Goal: Task Accomplishment & Management: Manage account settings

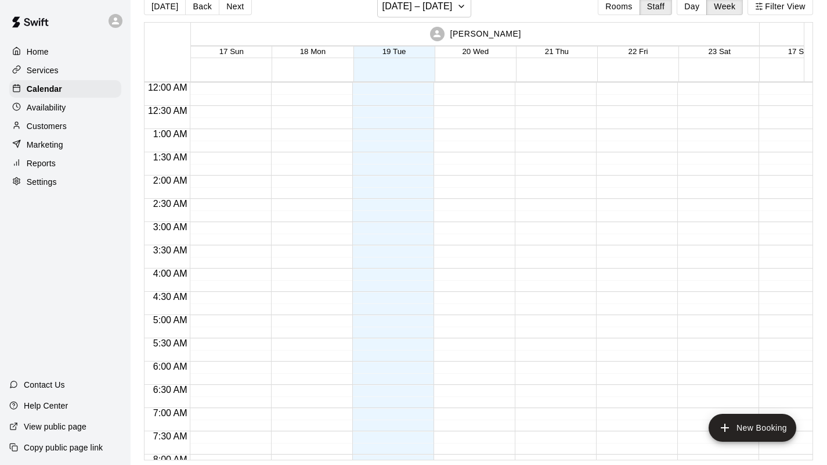
scroll to position [738, 518]
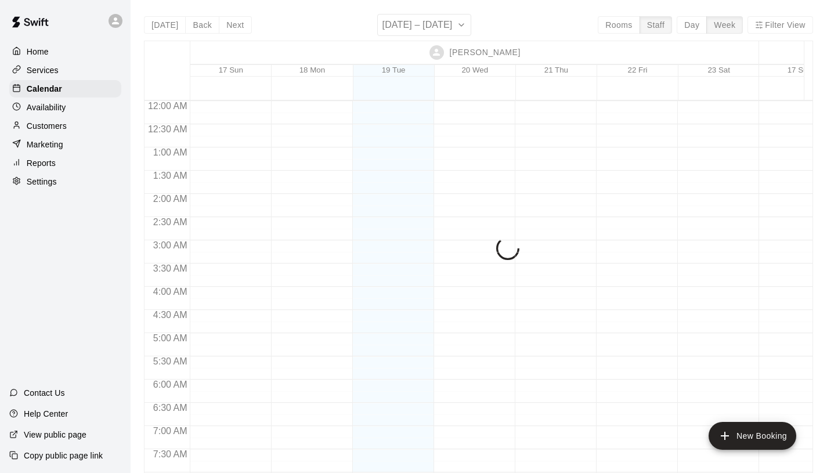
scroll to position [645, 0]
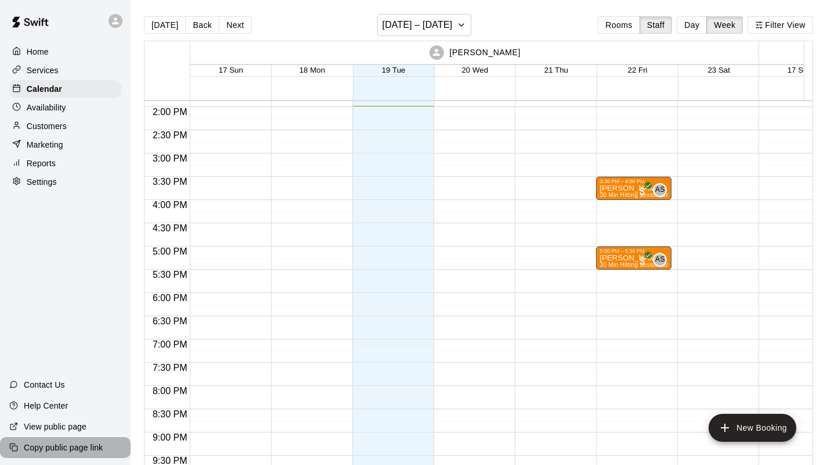
click at [56, 449] on p "Copy public page link" at bounding box center [63, 447] width 79 height 12
click at [59, 74] on div "Services" at bounding box center [65, 70] width 112 height 17
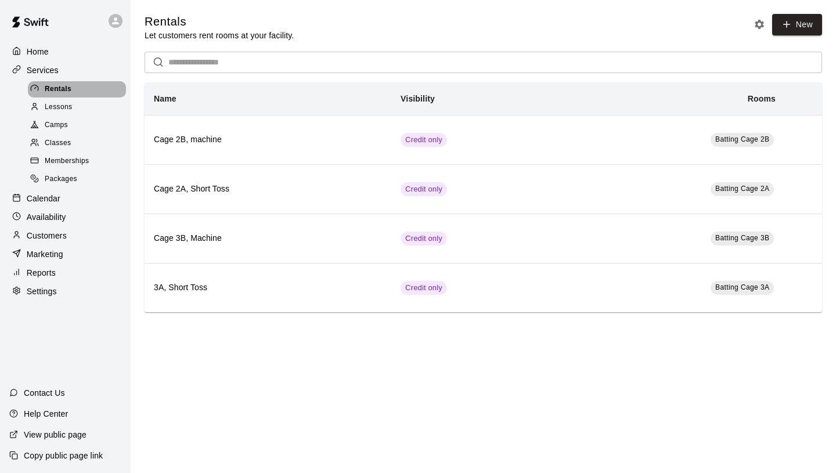
click at [76, 87] on div "Rentals" at bounding box center [77, 89] width 98 height 16
click at [61, 164] on span "Memberships" at bounding box center [67, 162] width 44 height 12
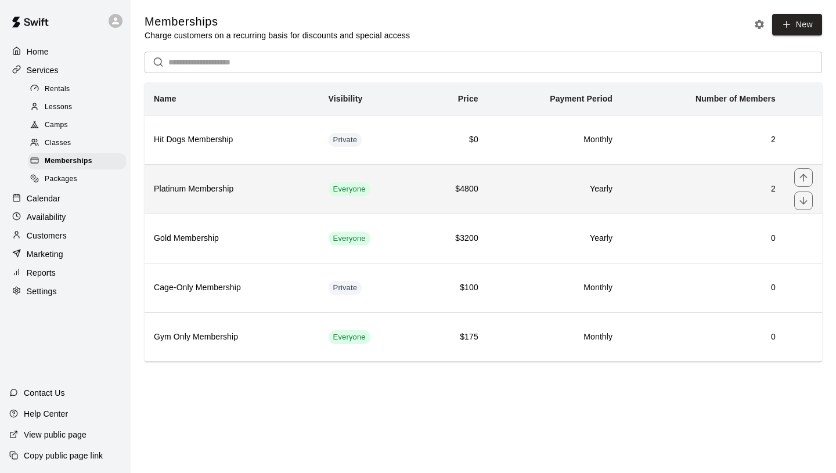
click at [414, 199] on td "Everyone" at bounding box center [369, 188] width 100 height 49
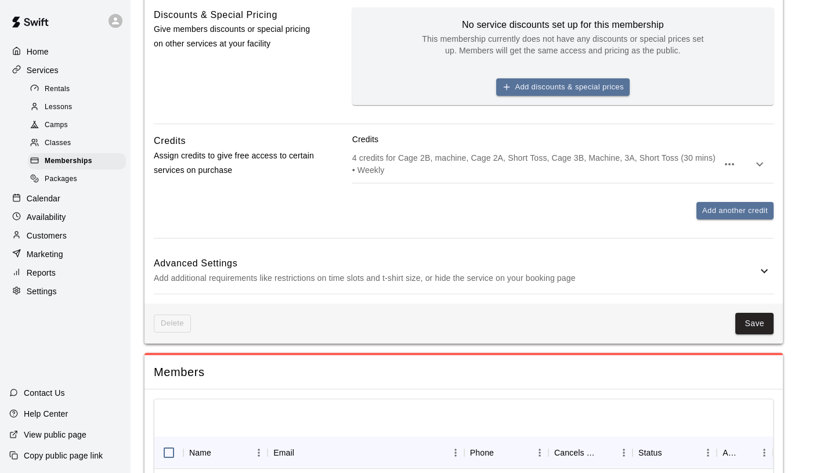
scroll to position [517, 0]
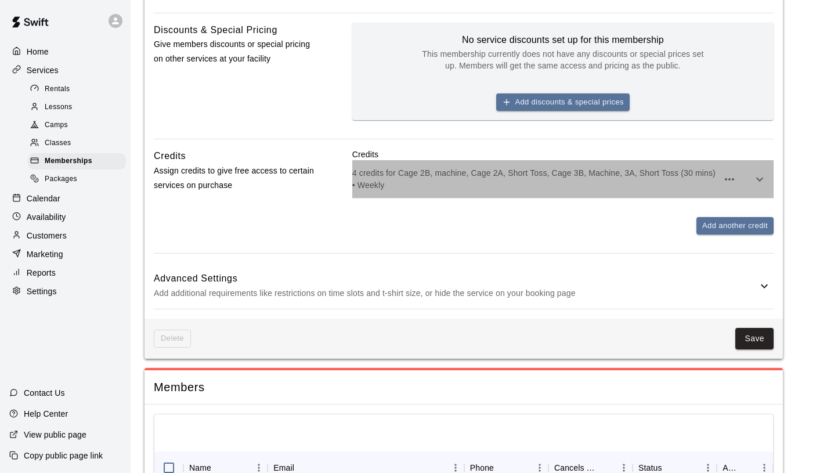
click at [492, 176] on p "4 credits for Cage 2B, machine, Cage 2A, Short Toss, Cage 3B, Machine, 3A, Shor…" at bounding box center [535, 178] width 366 height 23
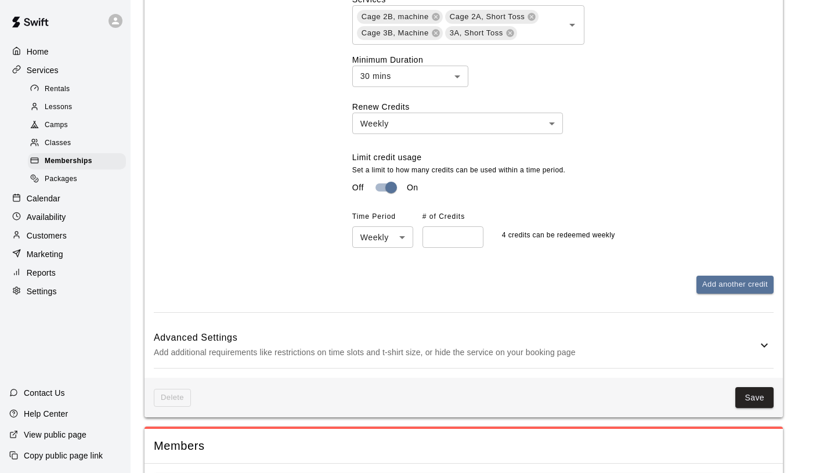
scroll to position [354, 0]
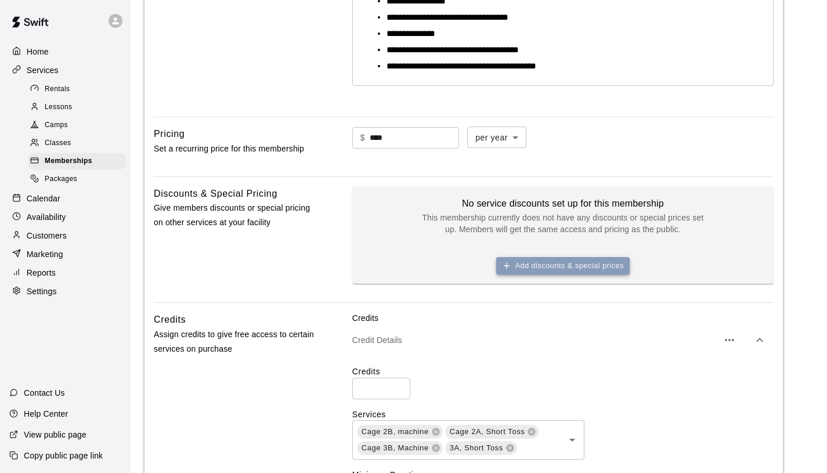
click at [549, 265] on button "Add discounts & special prices" at bounding box center [563, 266] width 134 height 18
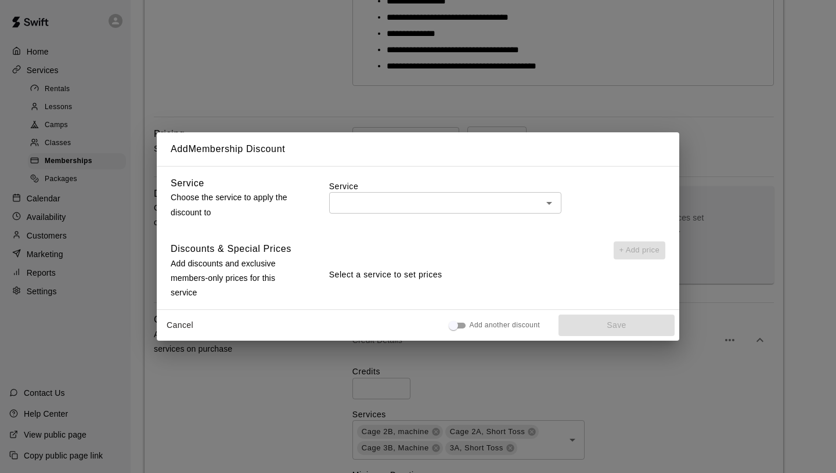
click at [550, 206] on icon "Open" at bounding box center [549, 203] width 14 height 14
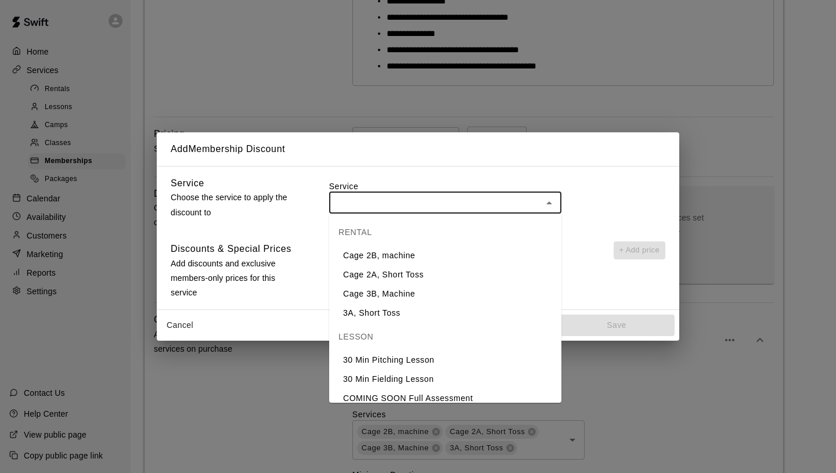
click at [550, 206] on icon "Close" at bounding box center [549, 203] width 14 height 14
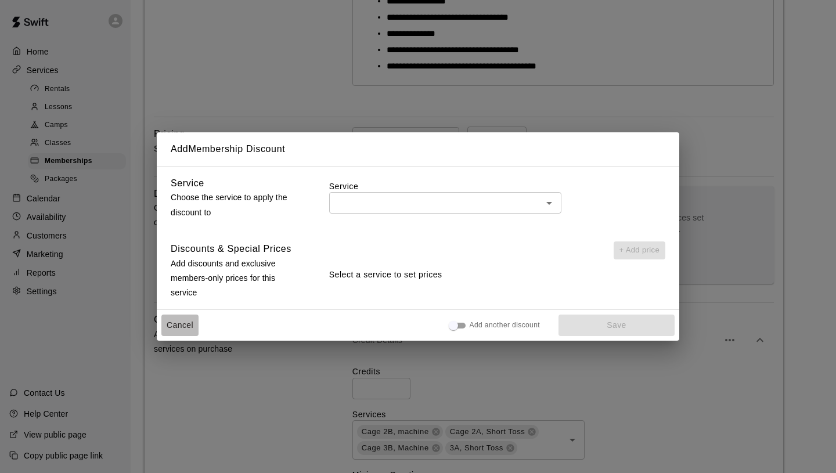
click at [178, 327] on button "Cancel" at bounding box center [179, 325] width 37 height 21
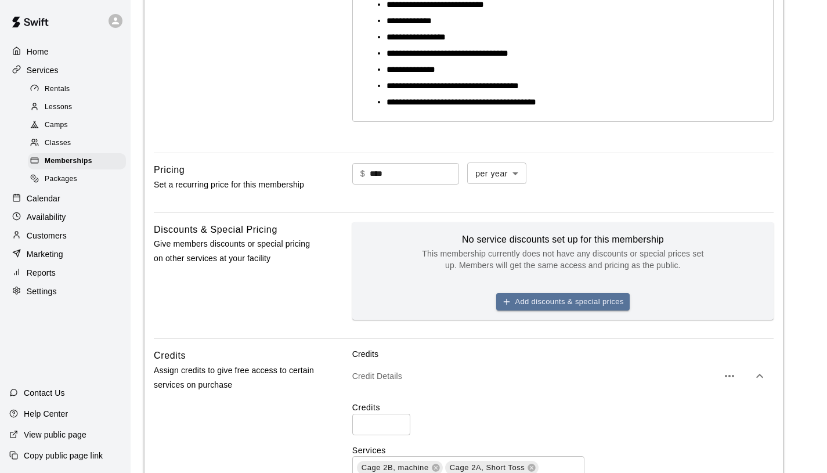
scroll to position [0, 0]
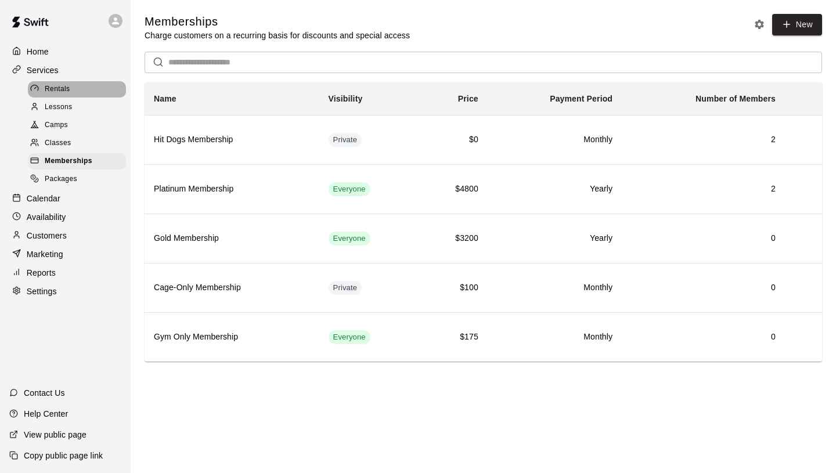
click at [65, 90] on span "Rentals" at bounding box center [58, 90] width 26 height 12
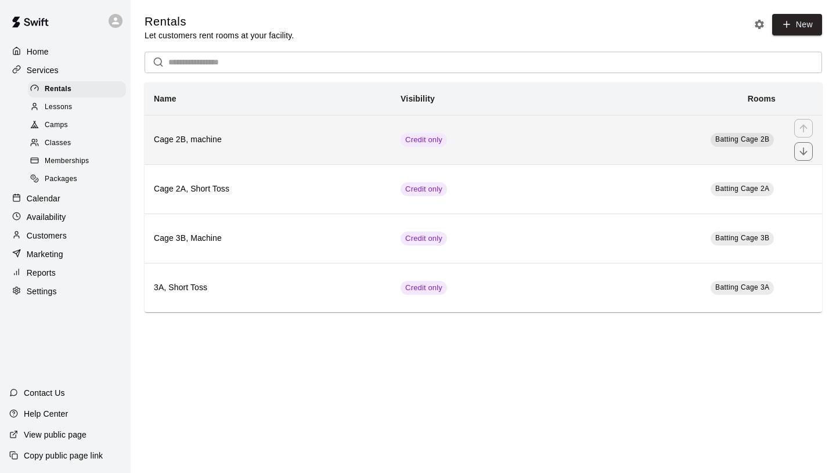
click at [492, 145] on td "Credit only" at bounding box center [476, 139] width 170 height 49
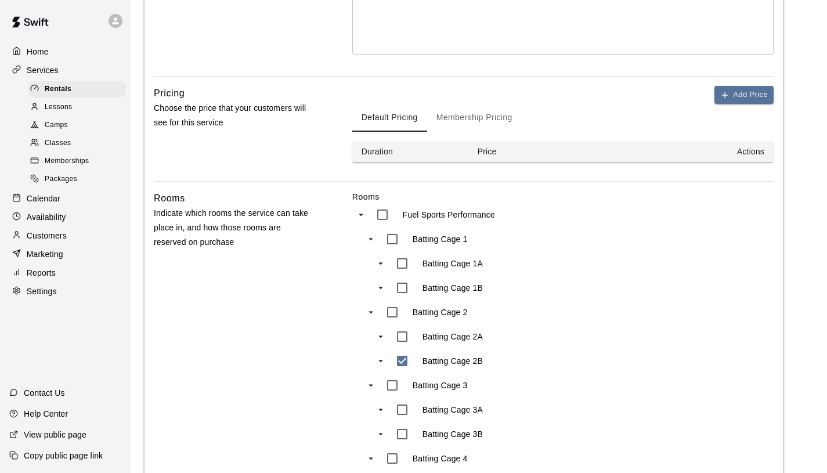
scroll to position [319, 0]
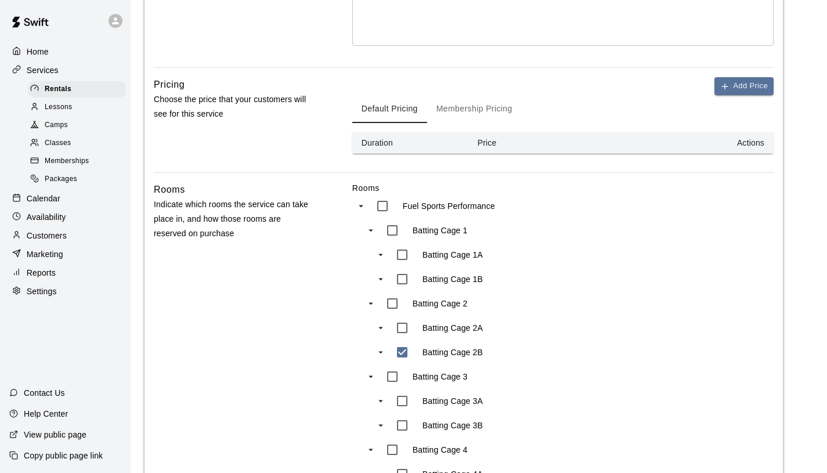
click at [489, 116] on button "Membership Pricing" at bounding box center [474, 109] width 95 height 28
click at [408, 108] on button "Default Pricing" at bounding box center [389, 109] width 75 height 28
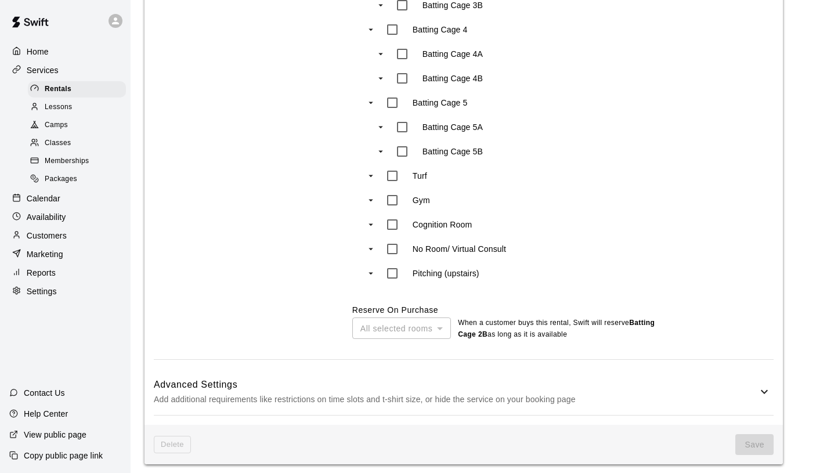
scroll to position [744, 0]
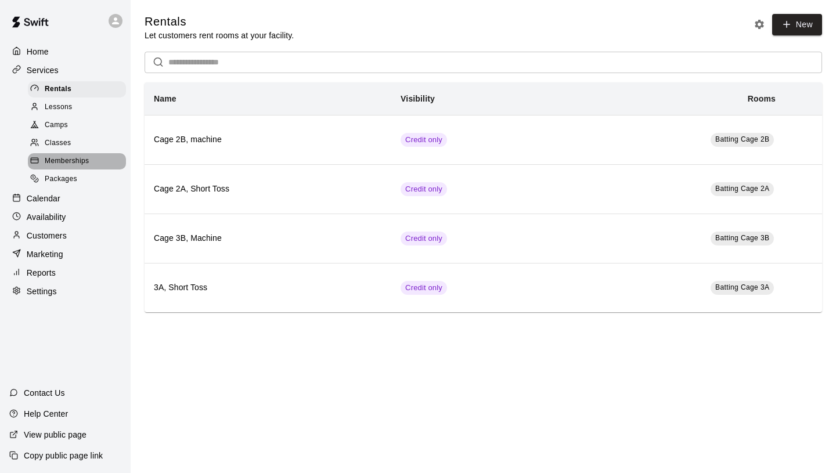
click at [88, 163] on span "Memberships" at bounding box center [67, 162] width 44 height 12
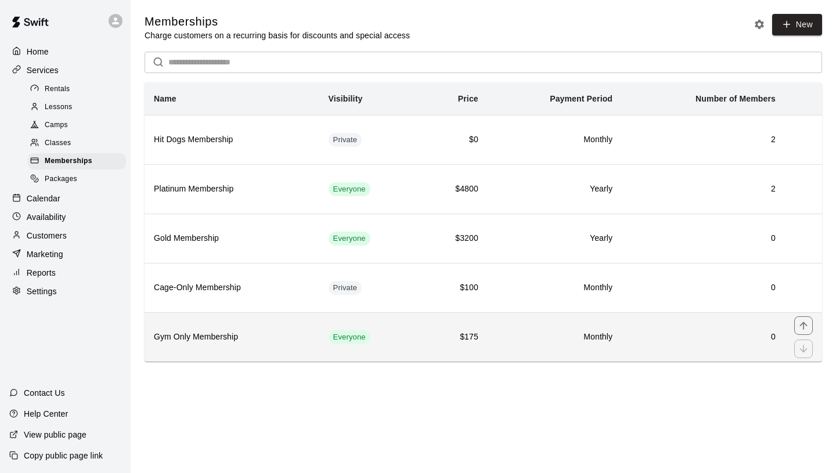
click at [278, 338] on h6 "Gym Only Membership" at bounding box center [232, 337] width 156 height 13
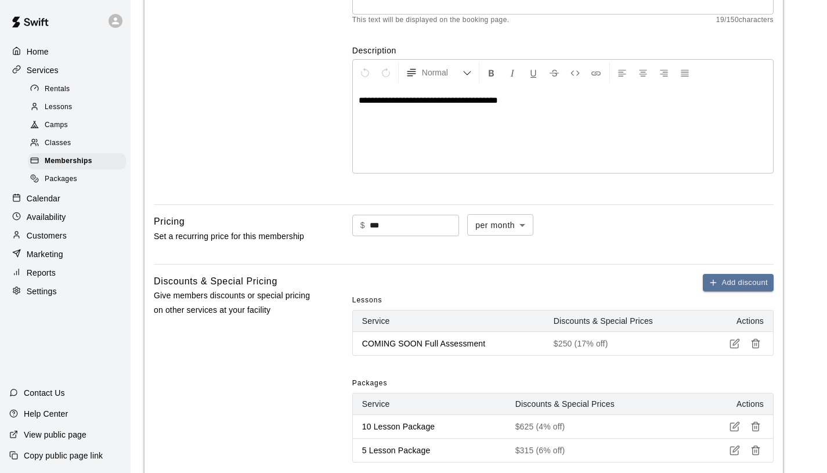
scroll to position [127, 0]
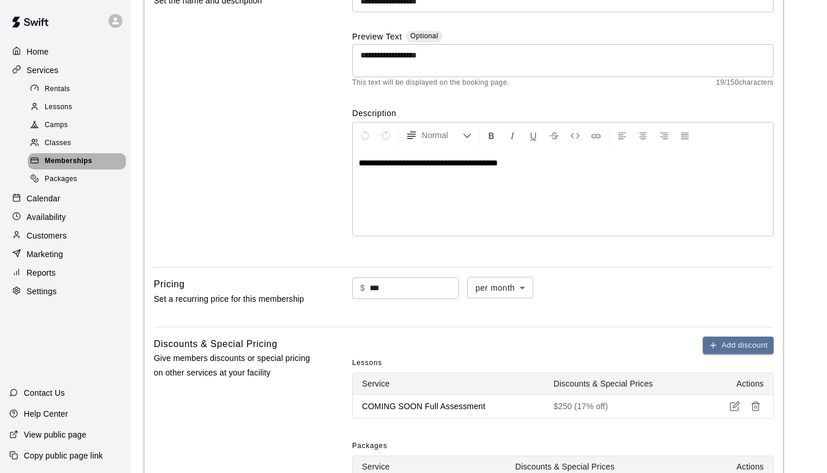
click at [91, 161] on span "Memberships" at bounding box center [69, 162] width 48 height 12
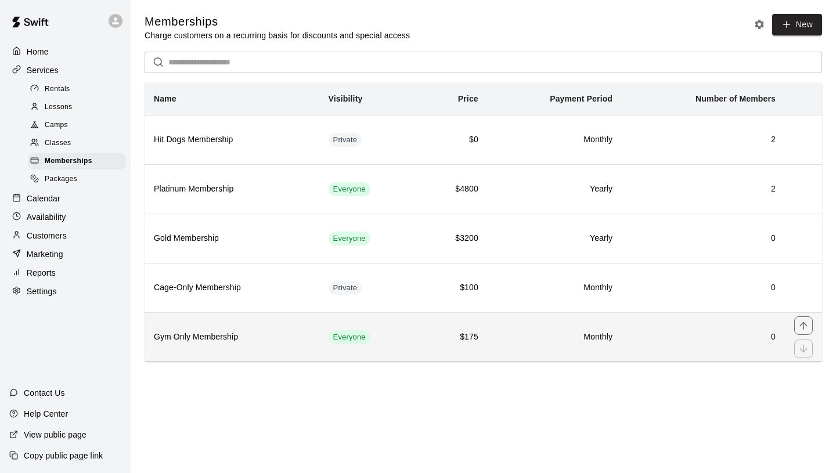
click at [279, 312] on th "Gym Only Membership" at bounding box center [232, 336] width 175 height 49
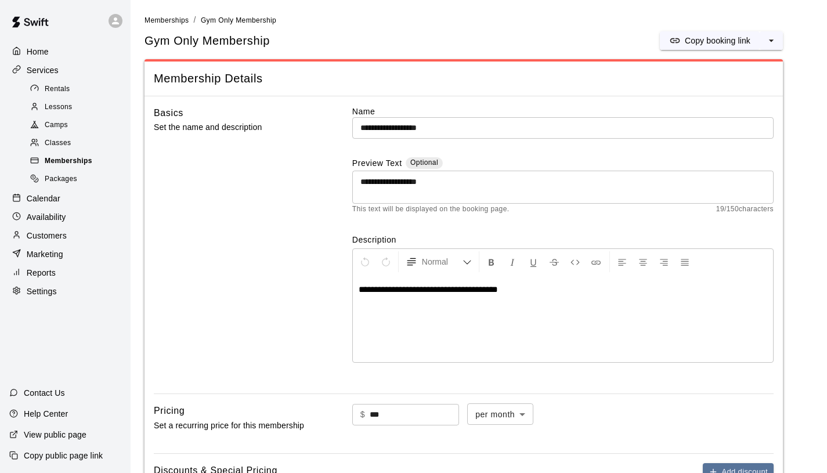
click at [81, 158] on span "Memberships" at bounding box center [69, 162] width 48 height 12
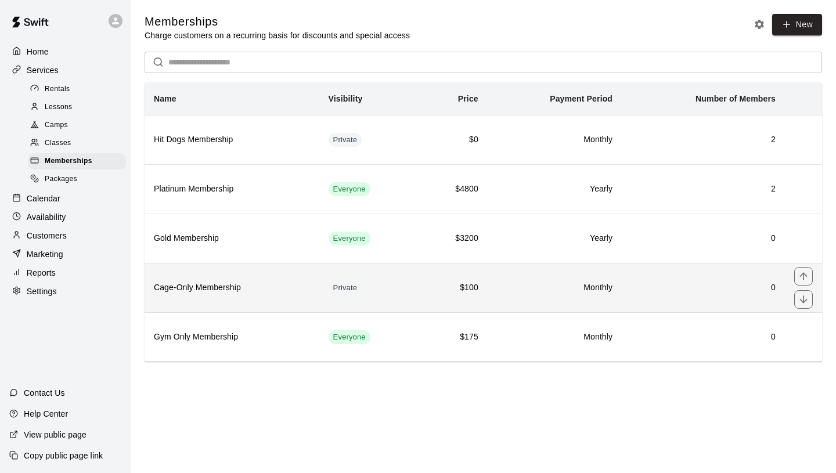
click at [253, 279] on th "Cage-Only Membership" at bounding box center [232, 287] width 175 height 49
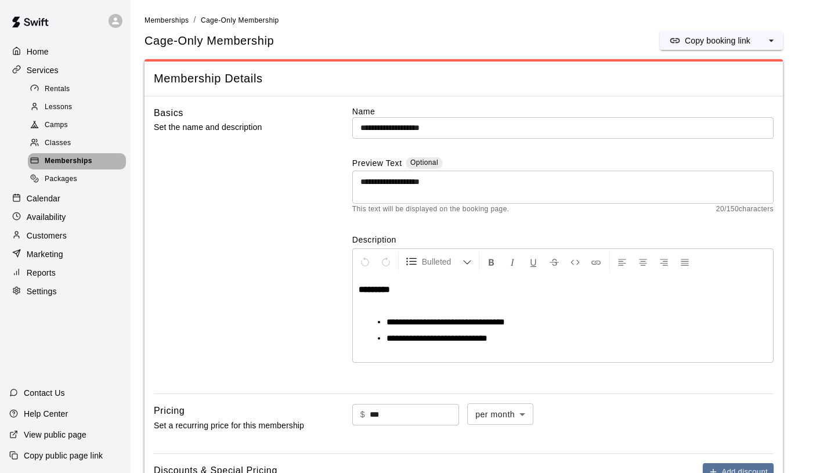
click at [85, 163] on span "Memberships" at bounding box center [69, 162] width 48 height 12
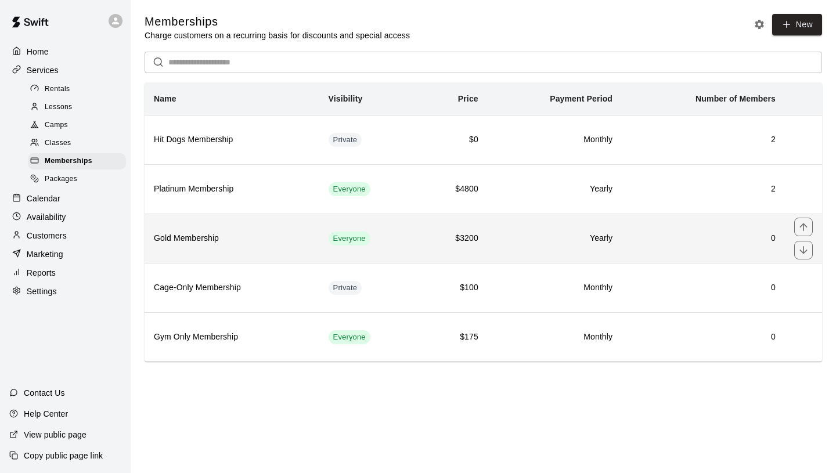
click at [255, 239] on h6 "Gold Membership" at bounding box center [232, 238] width 156 height 13
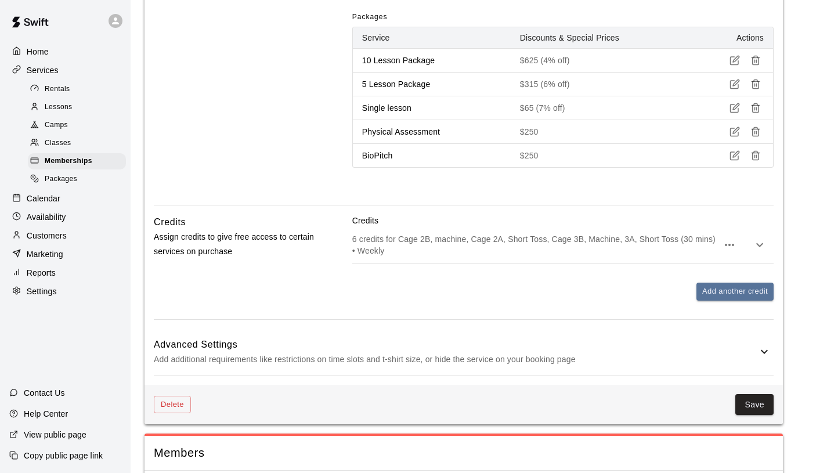
scroll to position [10, 0]
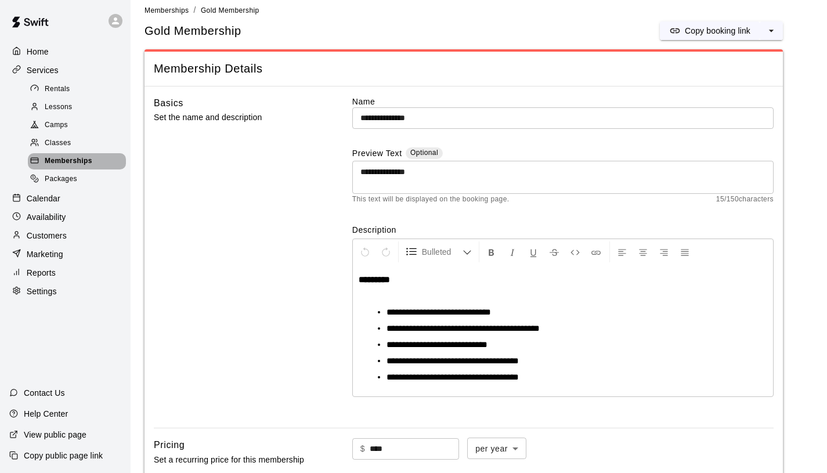
click at [76, 157] on span "Memberships" at bounding box center [69, 162] width 48 height 12
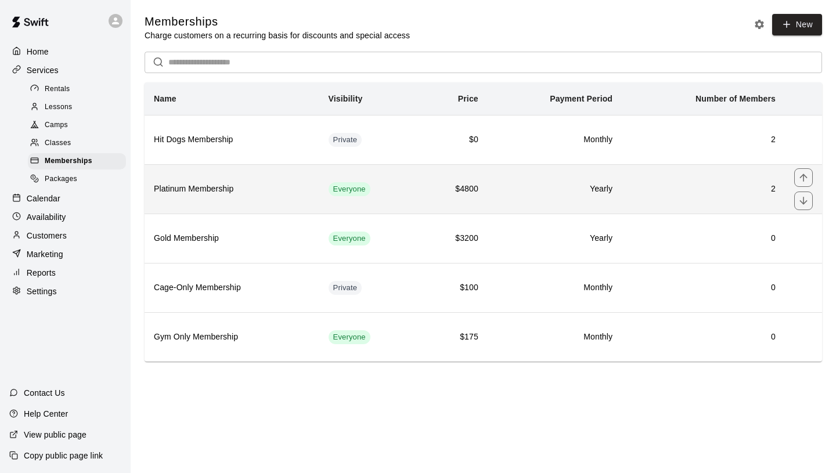
click at [255, 195] on h6 "Platinum Membership" at bounding box center [232, 189] width 156 height 13
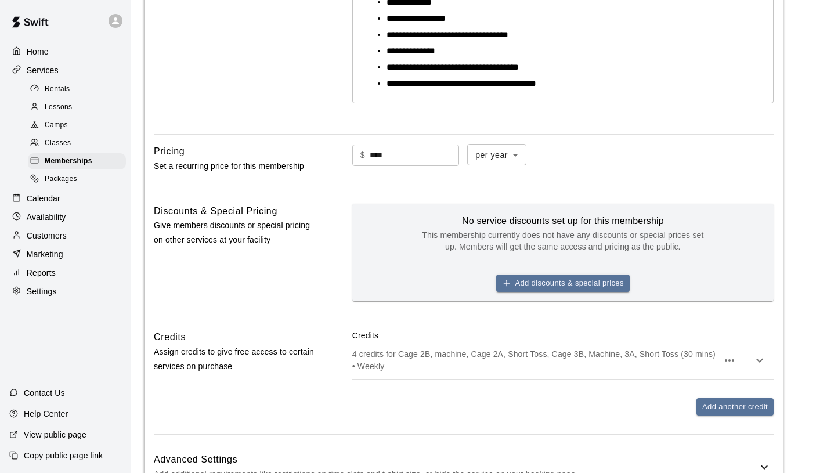
scroll to position [334, 0]
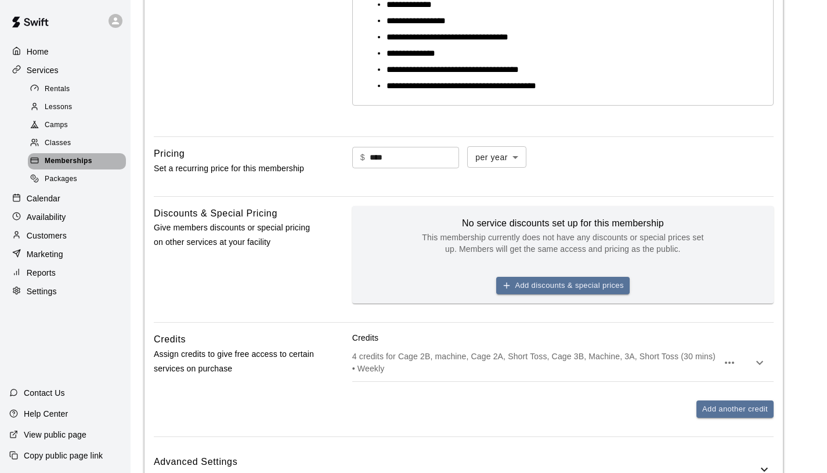
click at [78, 157] on span "Memberships" at bounding box center [69, 162] width 48 height 12
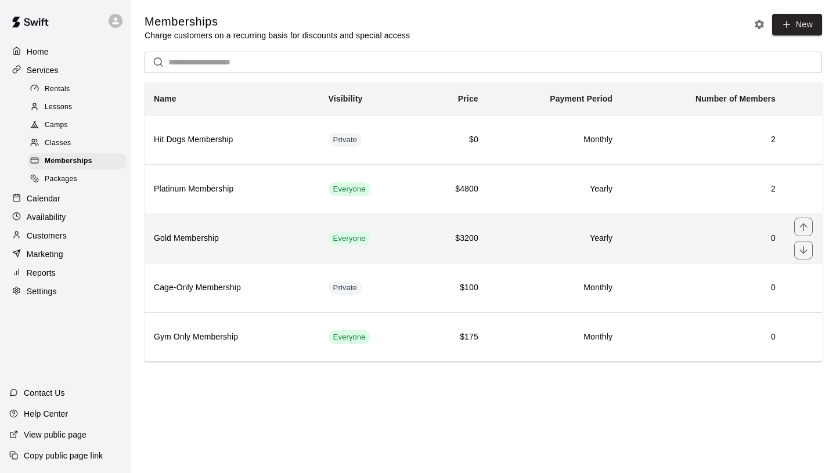
click at [255, 238] on h6 "Gold Membership" at bounding box center [232, 238] width 156 height 13
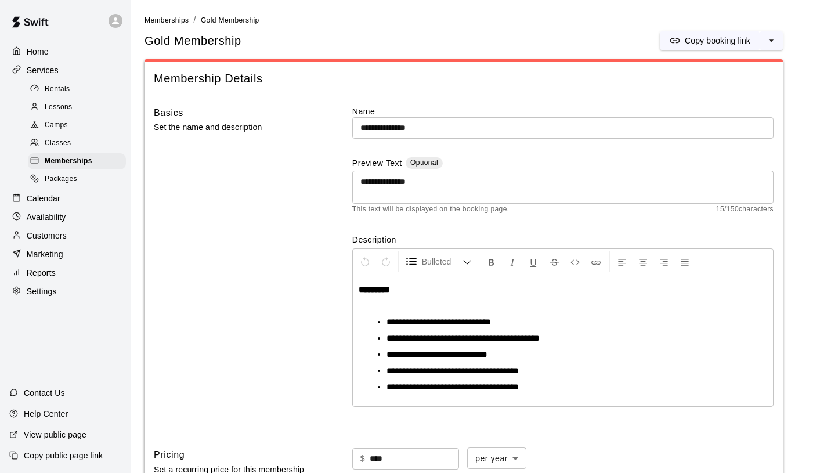
click at [69, 91] on span "Rentals" at bounding box center [58, 90] width 26 height 12
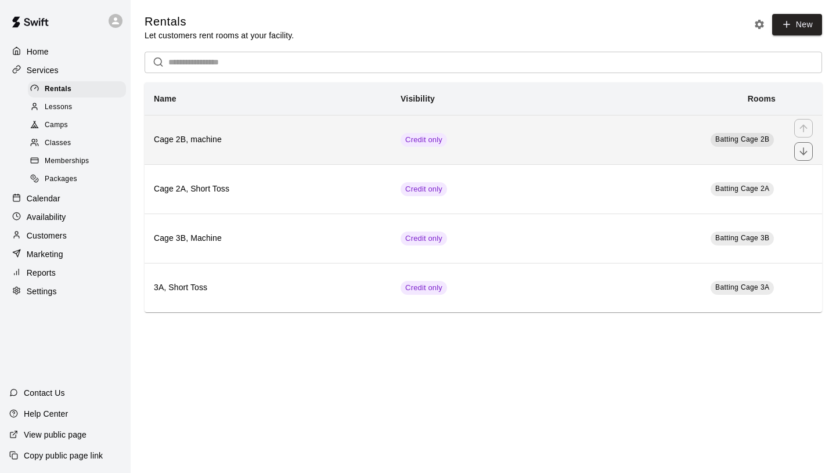
click at [270, 152] on th "Cage 2B, machine" at bounding box center [268, 139] width 247 height 49
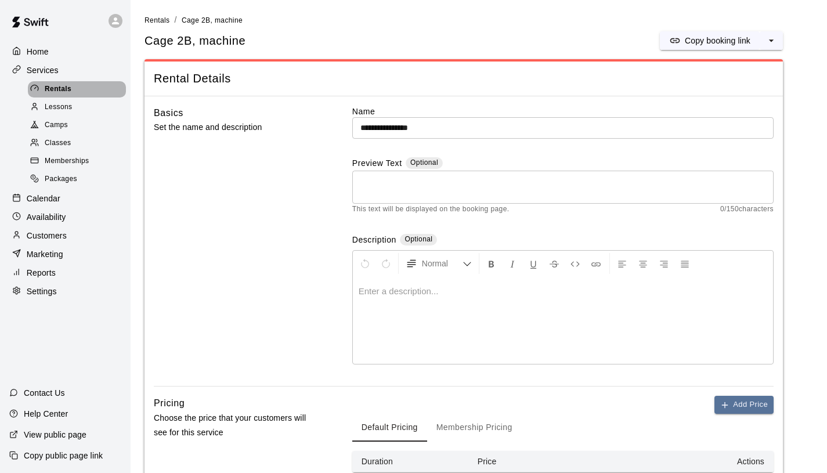
click at [75, 91] on div "Rentals" at bounding box center [77, 89] width 98 height 16
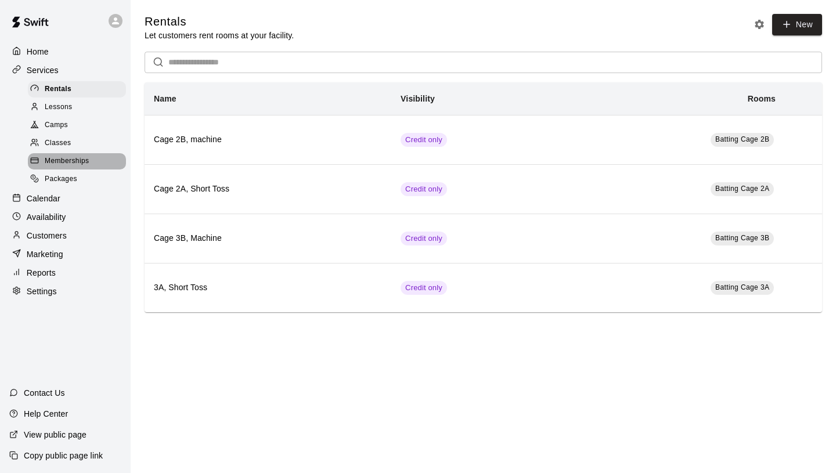
click at [80, 161] on span "Memberships" at bounding box center [67, 162] width 44 height 12
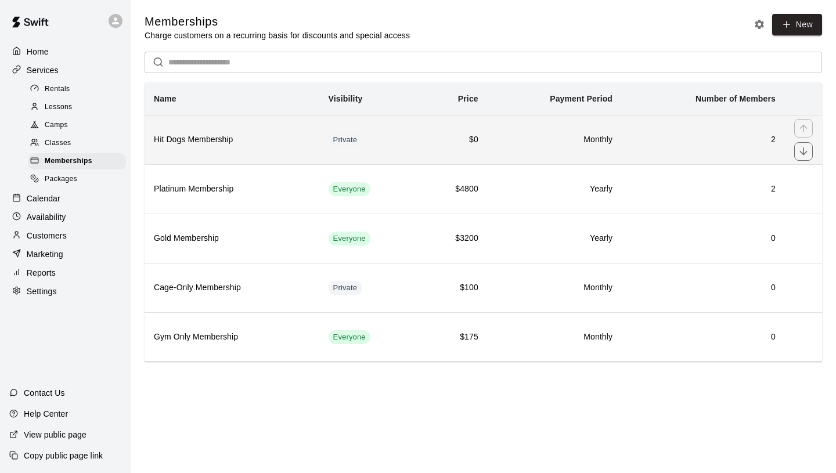
click at [395, 139] on td "Private" at bounding box center [369, 139] width 100 height 49
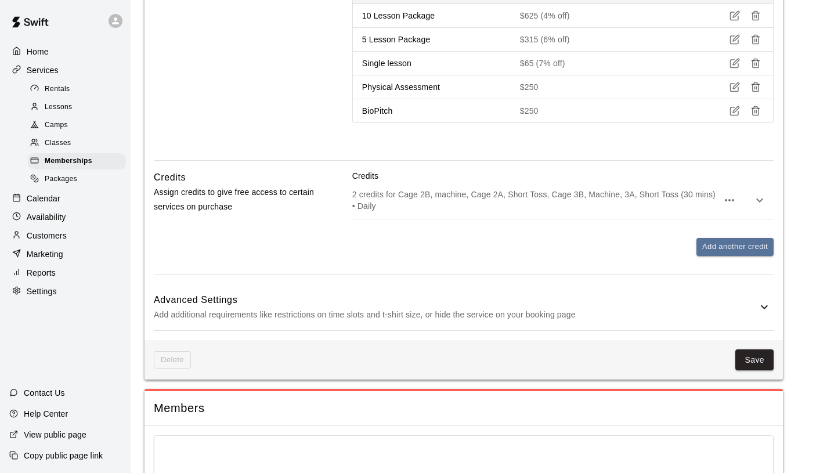
scroll to position [581, 0]
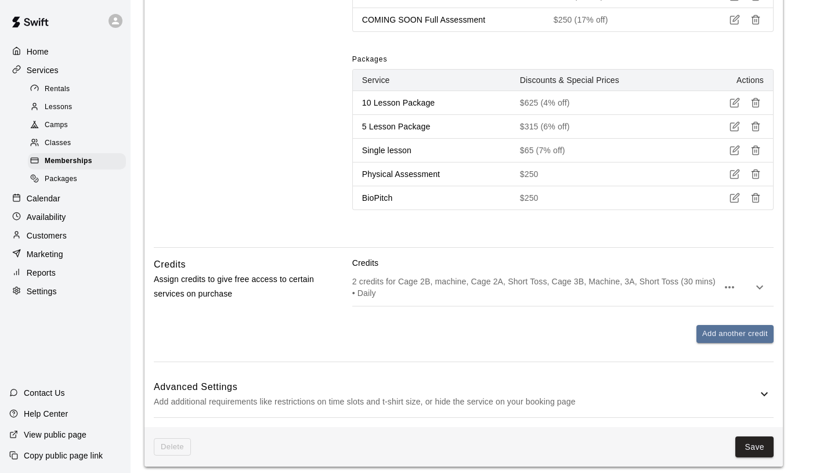
click at [530, 268] on p "Credits" at bounding box center [563, 263] width 422 height 12
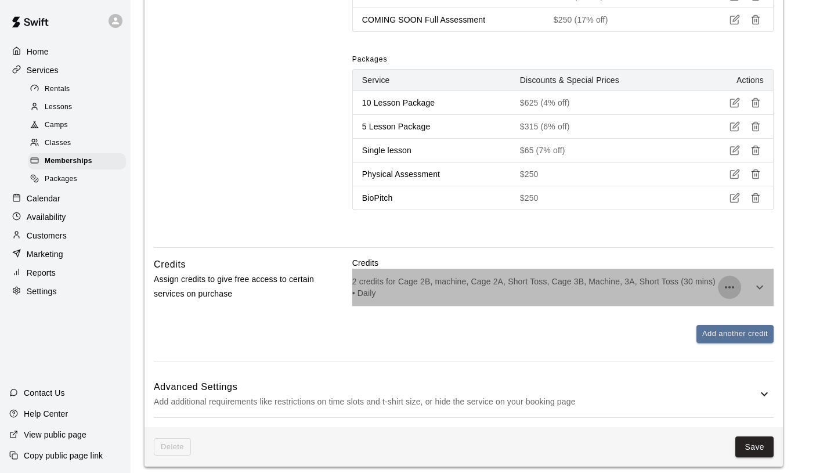
click at [719, 287] on button "button" at bounding box center [729, 287] width 23 height 23
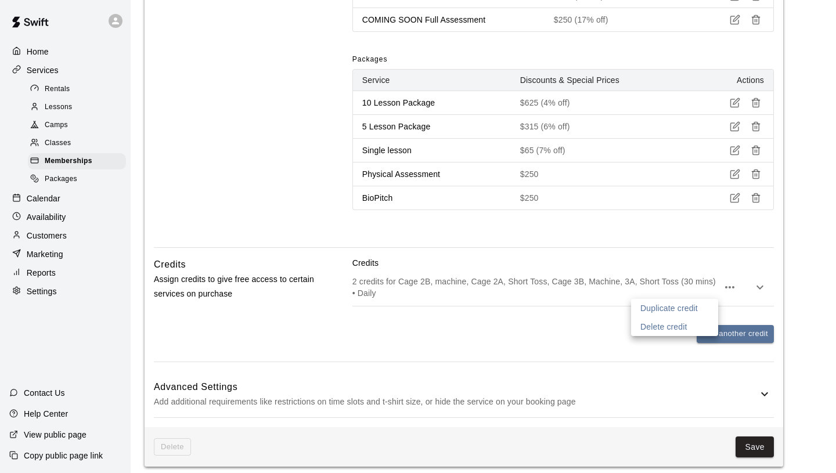
click at [573, 312] on div at bounding box center [418, 236] width 836 height 473
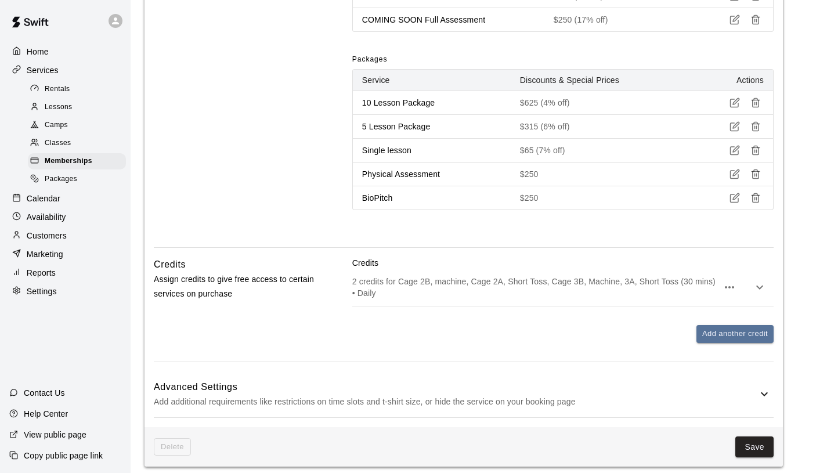
click at [588, 294] on p "2 credits for Cage 2B, machine, Cage 2A, Short Toss, Cage 3B, Machine, 3A, Shor…" at bounding box center [535, 287] width 366 height 23
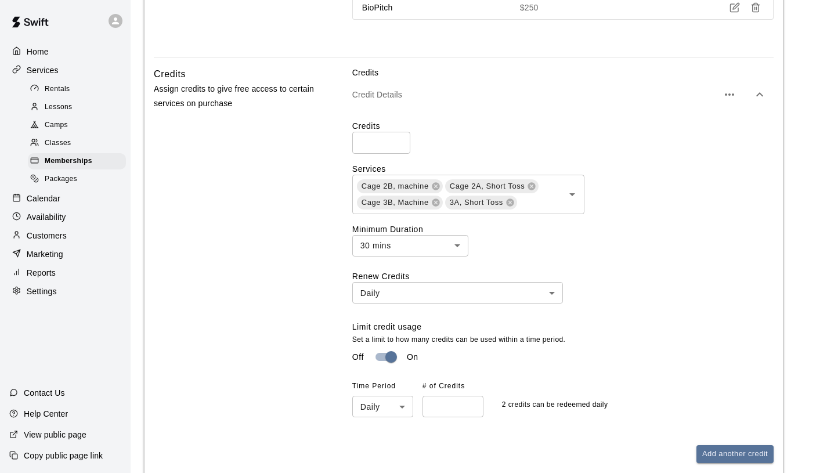
scroll to position [766, 0]
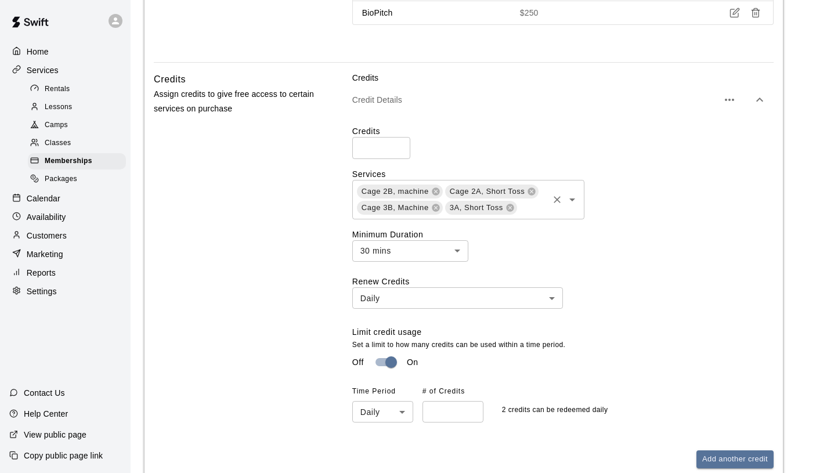
click at [573, 202] on icon "Open" at bounding box center [573, 200] width 14 height 14
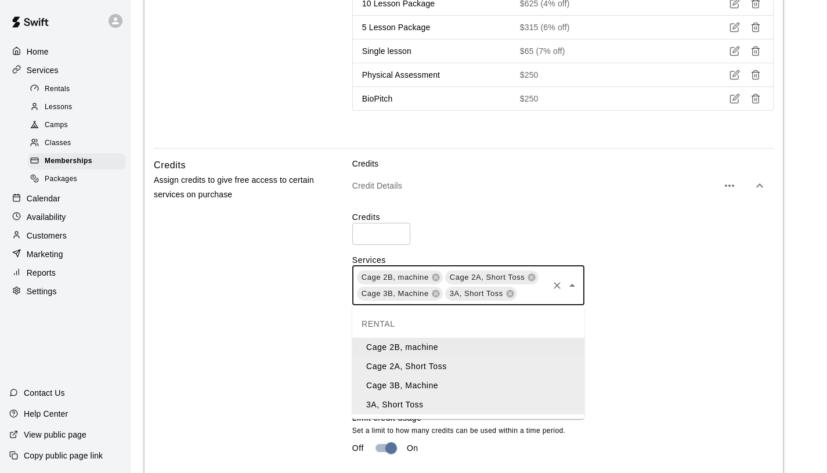
scroll to position [672, 0]
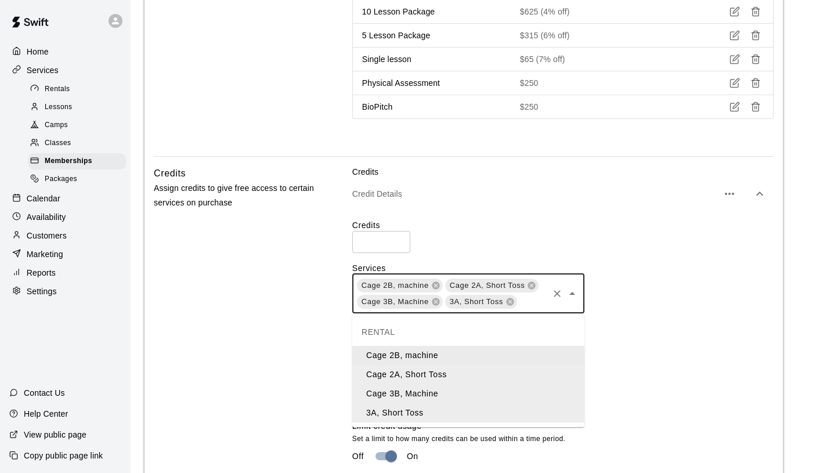
click at [683, 285] on div "Cage 2B, machine Cage 2A, Short Toss Cage 3B, Machine 3A, Short Toss ​" at bounding box center [563, 293] width 422 height 39
click at [668, 286] on div "Cage 2B, machine Cage 2A, Short Toss Cage 3B, Machine 3A, Short Toss ​" at bounding box center [563, 293] width 422 height 39
click at [658, 285] on div "Cage 2B, machine Cage 2A, Short Toss Cage 3B, Machine 3A, Short Toss ​" at bounding box center [563, 293] width 422 height 39
click at [624, 229] on label "Credits" at bounding box center [563, 225] width 422 height 12
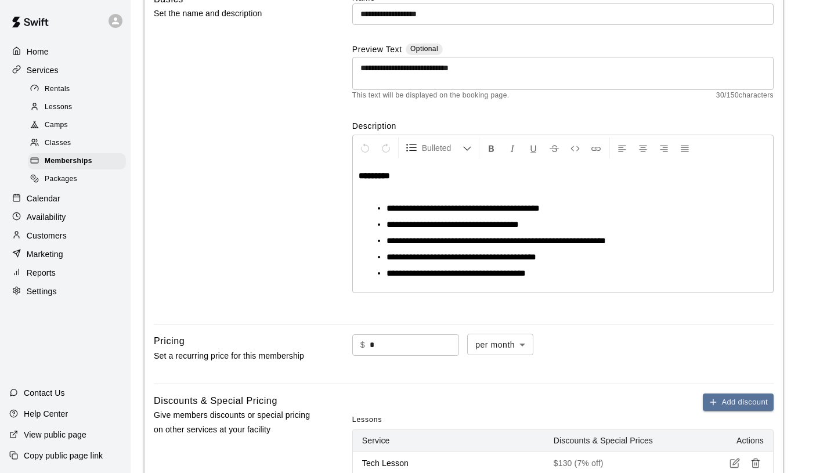
scroll to position [44, 0]
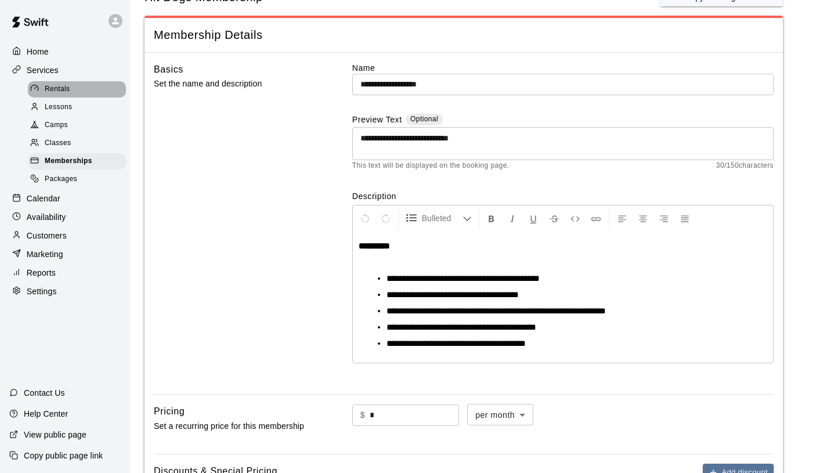
click at [56, 89] on span "Rentals" at bounding box center [58, 90] width 26 height 12
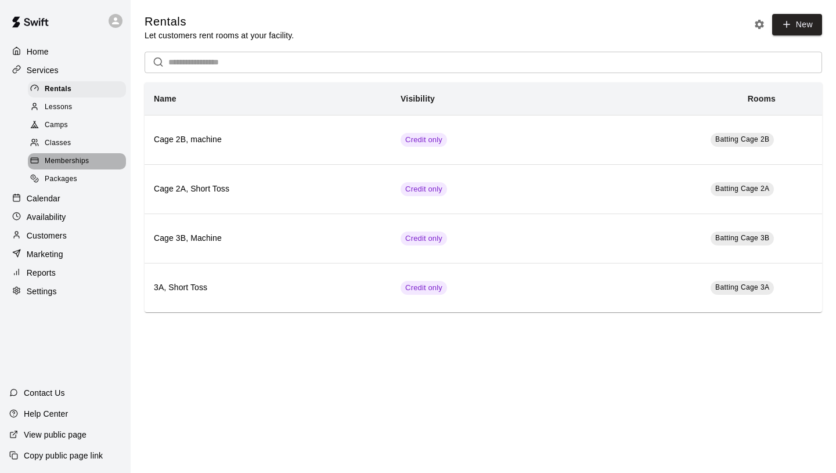
click at [69, 163] on span "Memberships" at bounding box center [67, 162] width 44 height 12
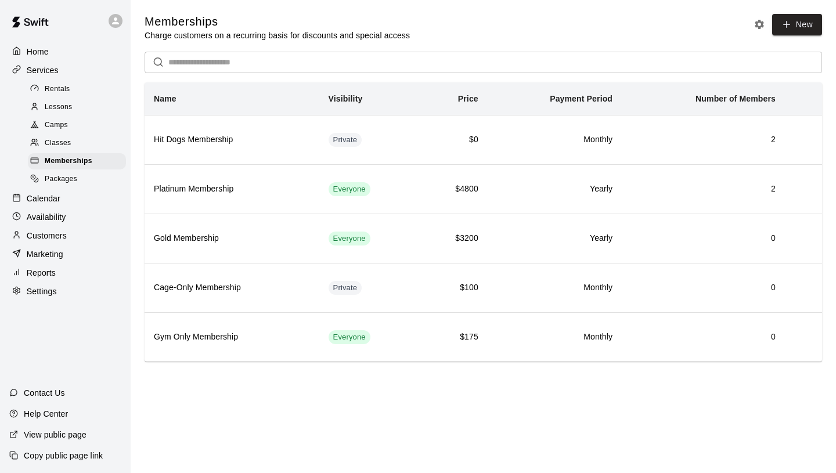
click at [64, 89] on span "Rentals" at bounding box center [58, 90] width 26 height 12
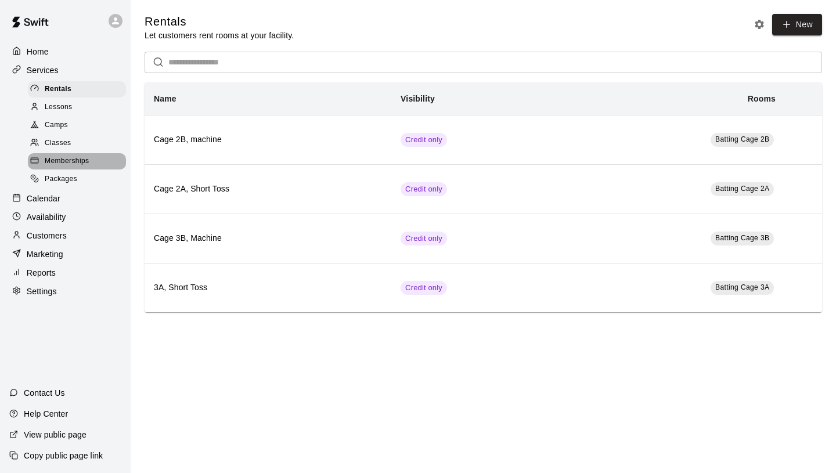
click at [75, 164] on span "Memberships" at bounding box center [67, 162] width 44 height 12
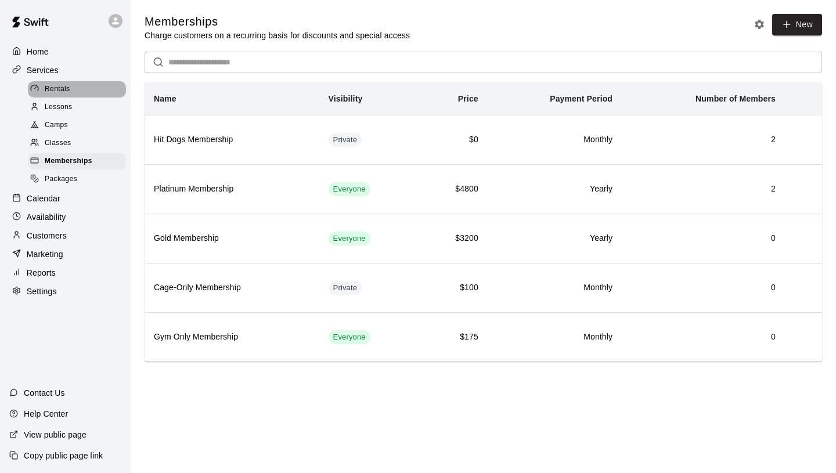
click at [68, 85] on span "Rentals" at bounding box center [58, 90] width 26 height 12
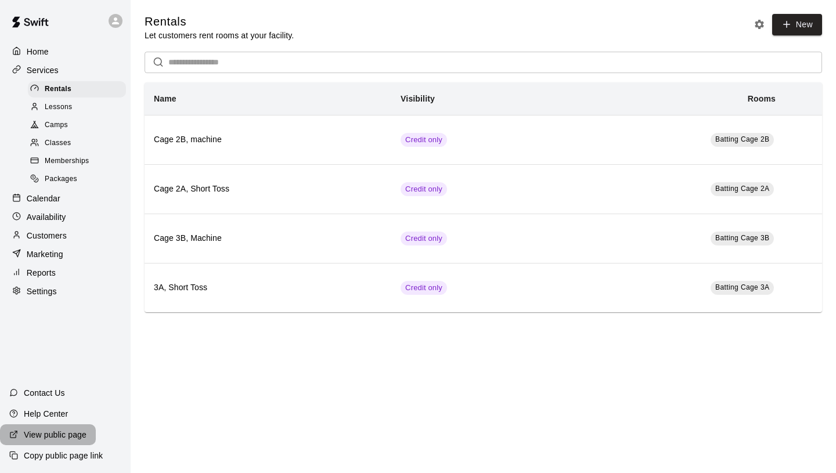
click at [46, 434] on p "View public page" at bounding box center [55, 435] width 63 height 12
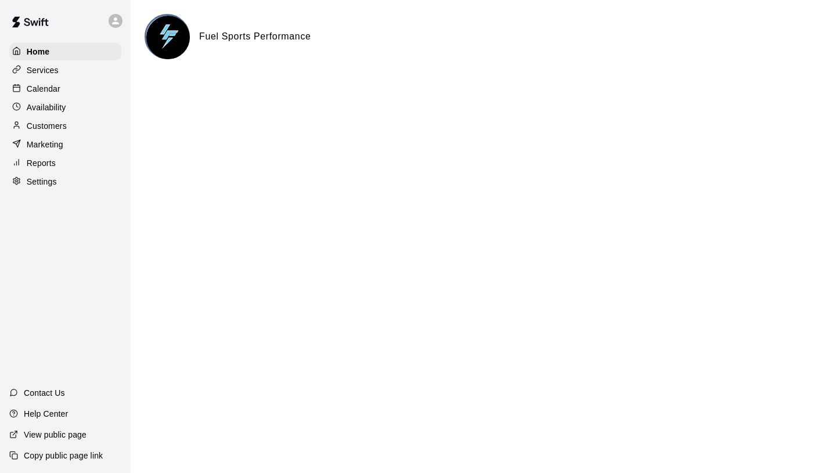
click at [76, 459] on p "Copy public page link" at bounding box center [63, 456] width 79 height 12
click at [42, 69] on p "Services" at bounding box center [43, 70] width 32 height 12
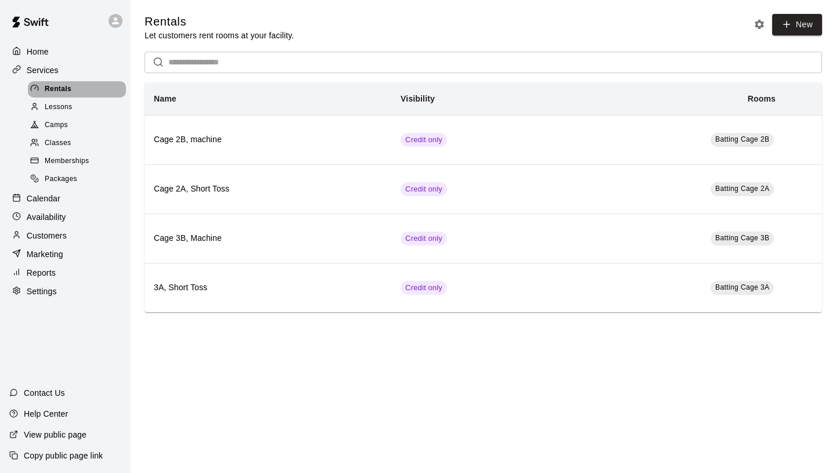
click at [84, 89] on div "Rentals" at bounding box center [77, 89] width 98 height 16
click at [84, 160] on span "Memberships" at bounding box center [67, 162] width 44 height 12
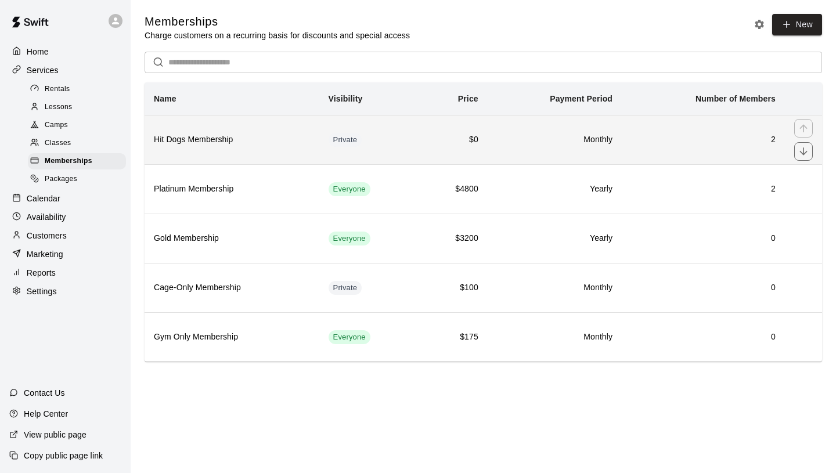
click at [253, 149] on th "Hit Dogs Membership" at bounding box center [232, 139] width 175 height 49
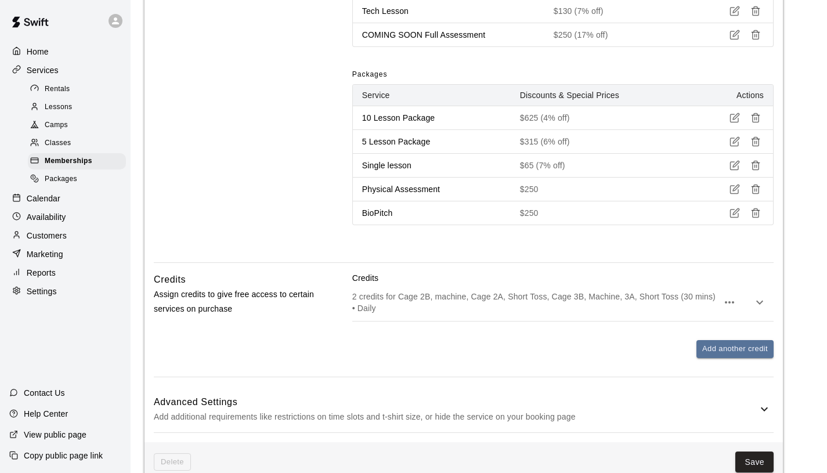
scroll to position [567, 0]
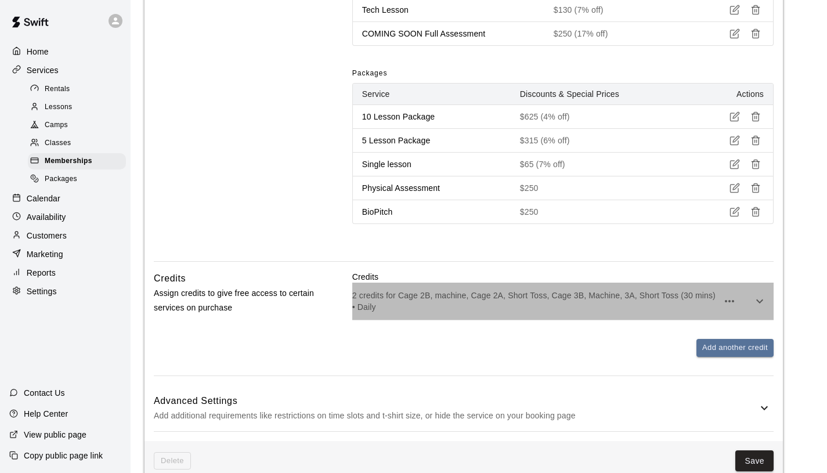
click at [516, 296] on p "2 credits for Cage 2B, machine, Cage 2A, Short Toss, Cage 3B, Machine, 3A, Shor…" at bounding box center [535, 301] width 366 height 23
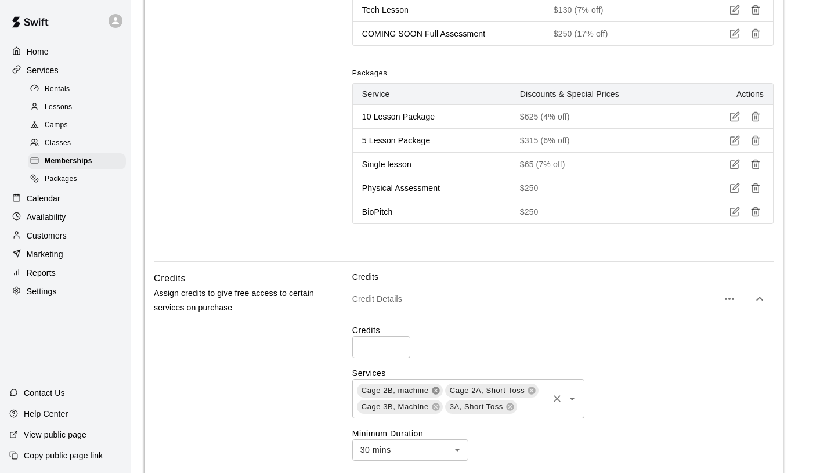
click at [435, 391] on icon at bounding box center [435, 390] width 9 height 9
click at [444, 392] on icon at bounding box center [444, 391] width 8 height 8
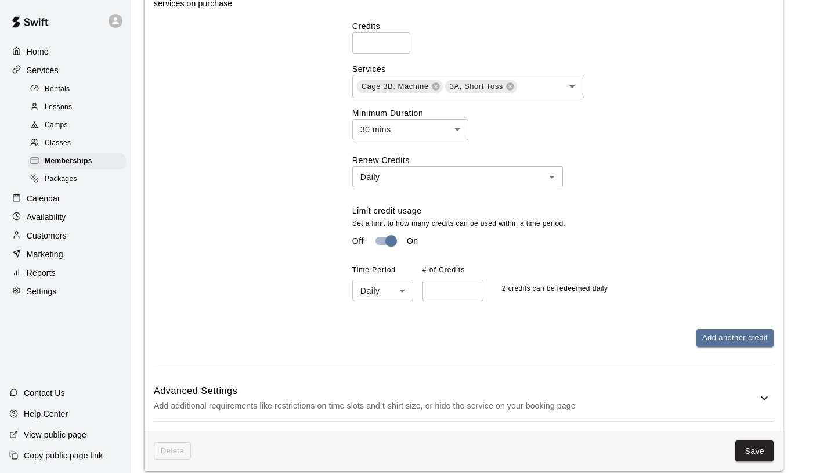
scroll to position [1031, 0]
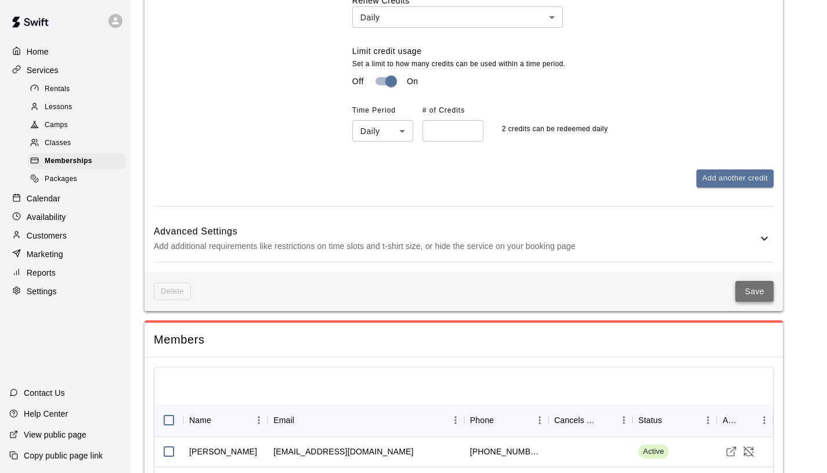
click at [751, 293] on button "Save" at bounding box center [755, 291] width 38 height 21
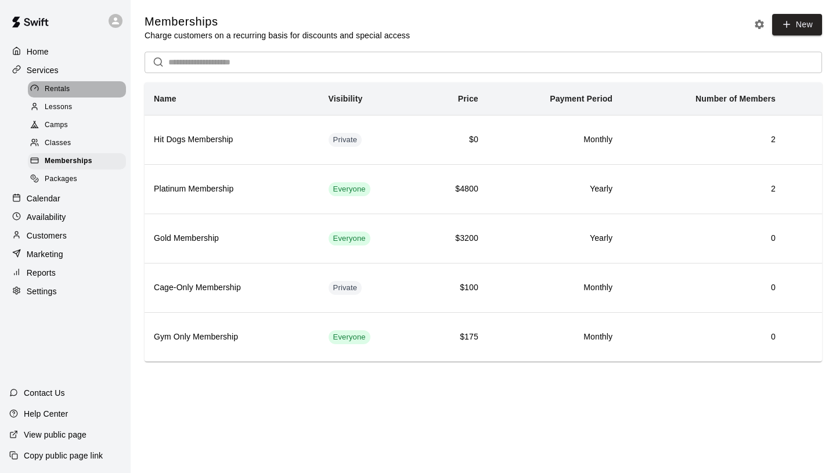
click at [79, 87] on div "Rentals" at bounding box center [77, 89] width 98 height 16
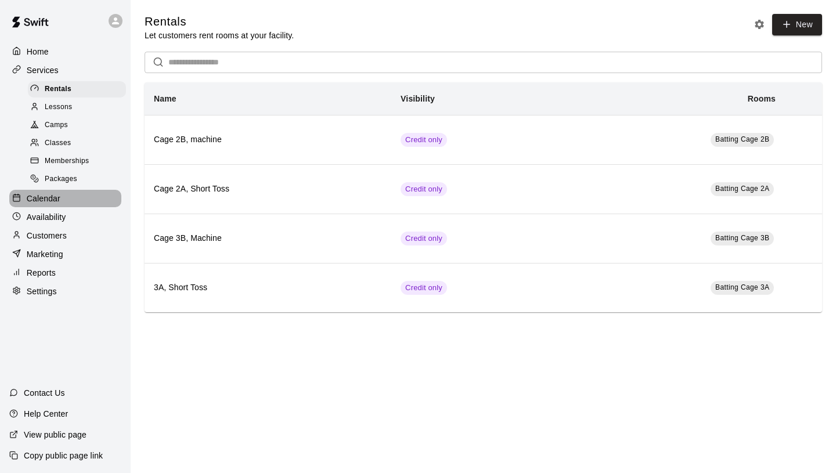
click at [56, 199] on p "Calendar" at bounding box center [44, 199] width 34 height 12
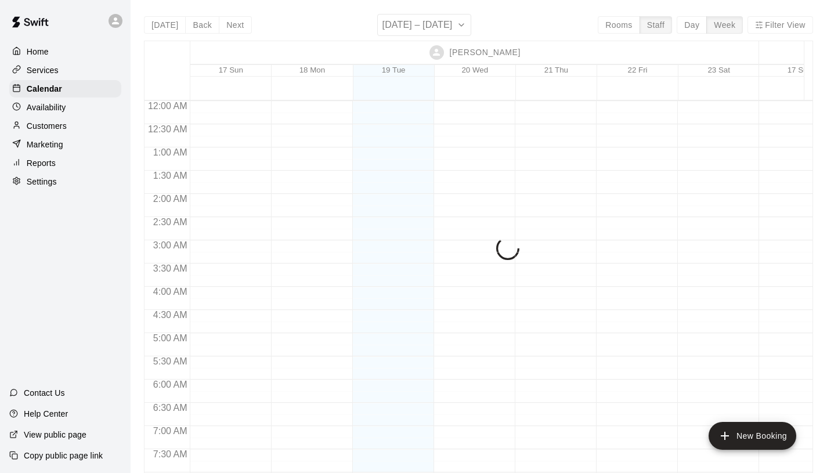
scroll to position [689, 0]
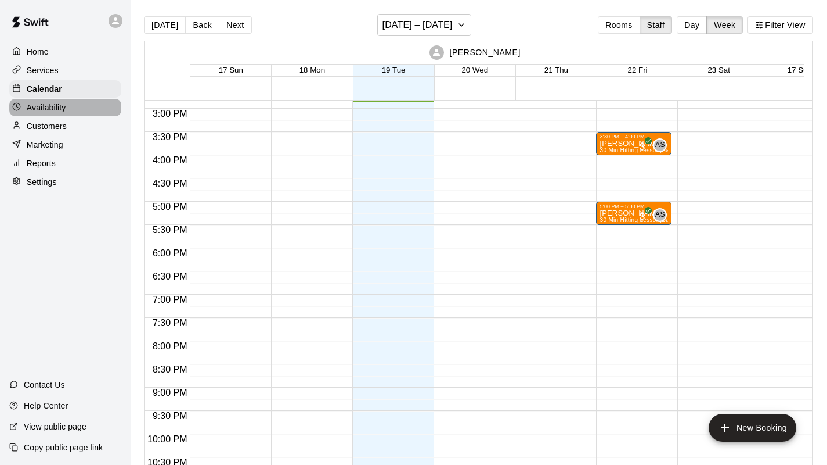
click at [67, 106] on div "Availability" at bounding box center [65, 107] width 112 height 17
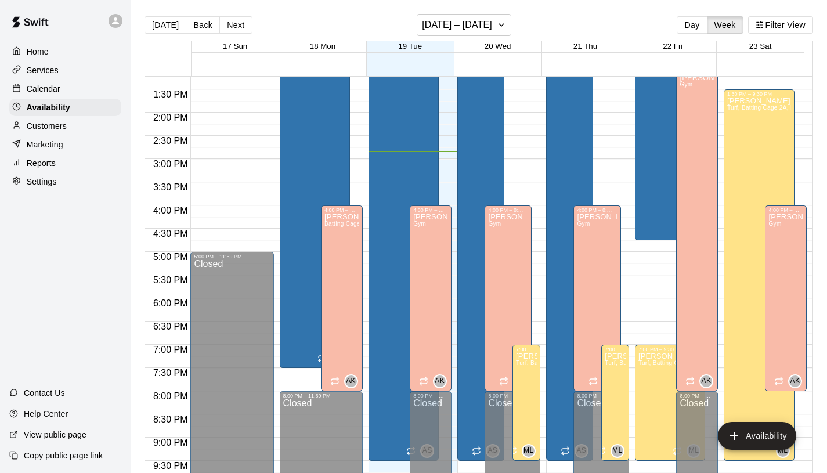
scroll to position [617, 0]
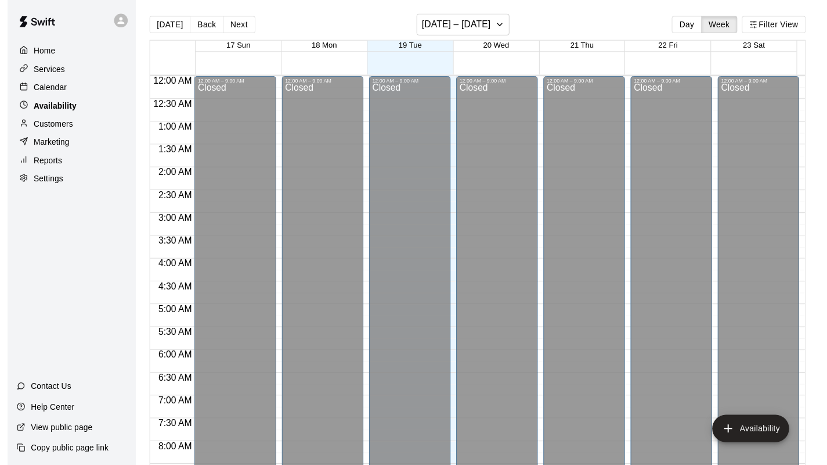
scroll to position [692, 0]
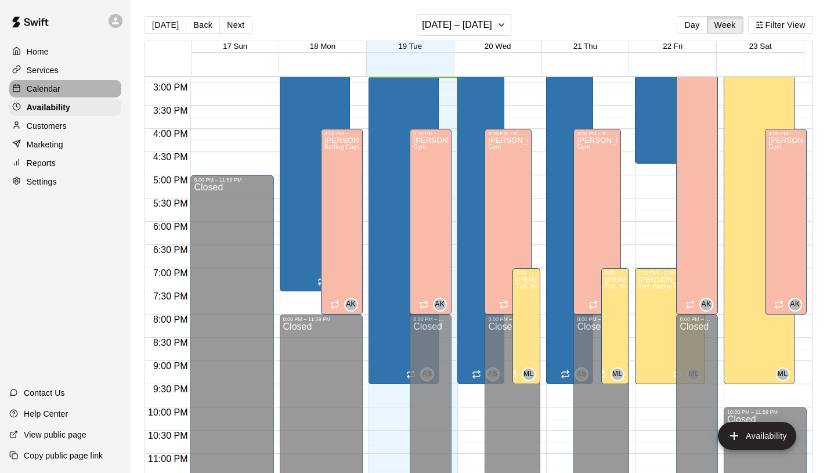
click at [75, 93] on div "Calendar" at bounding box center [65, 88] width 112 height 17
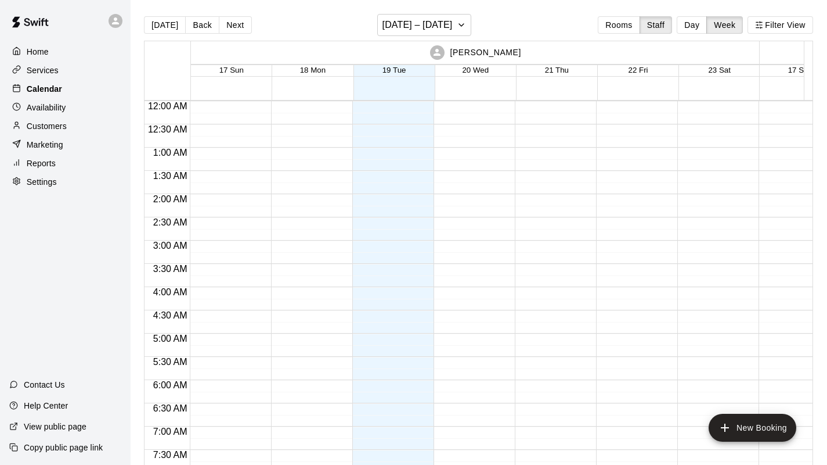
scroll to position [692, 0]
